Goal: Task Accomplishment & Management: Use online tool/utility

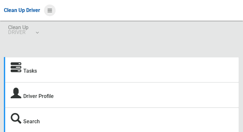
click at [52, 13] on icon at bounding box center [50, 10] width 5 height 11
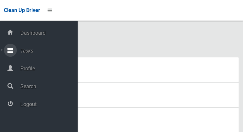
click at [20, 52] on span "Tasks" at bounding box center [47, 51] width 59 height 6
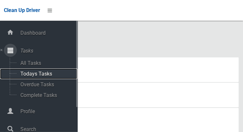
click at [26, 75] on span "Todays Tasks" at bounding box center [45, 74] width 54 height 6
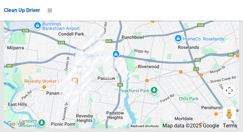
scroll to position [4456, 0]
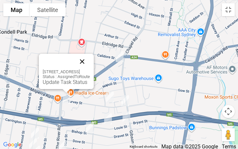
click at [90, 62] on button "Close" at bounding box center [82, 62] width 16 height 16
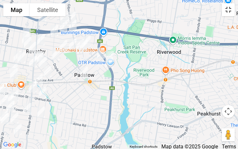
click at [232, 13] on button "Toggle fullscreen view" at bounding box center [228, 9] width 13 height 13
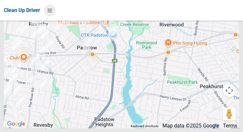
click at [51, 13] on icon at bounding box center [50, 10] width 5 height 11
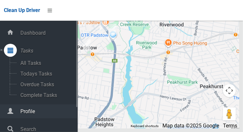
click at [20, 114] on span "Profile" at bounding box center [47, 111] width 59 height 6
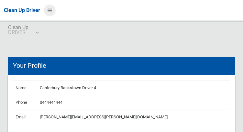
click at [52, 8] on icon at bounding box center [50, 10] width 5 height 11
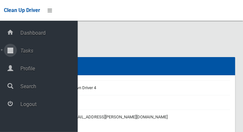
click at [20, 48] on span "Tasks" at bounding box center [47, 51] width 59 height 6
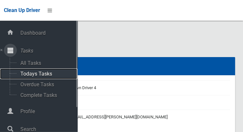
click at [25, 75] on span "Todays Tasks" at bounding box center [45, 74] width 54 height 6
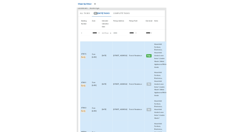
scroll to position [51, 0]
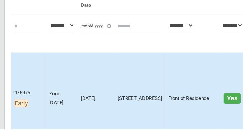
scroll to position [93, 0]
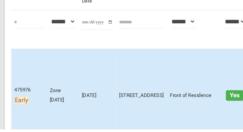
click at [20, 130] on td "475976 Early" at bounding box center [23, 103] width 29 height 77
click at [24, 111] on span "Early" at bounding box center [18, 107] width 12 height 7
